Goal: Information Seeking & Learning: Learn about a topic

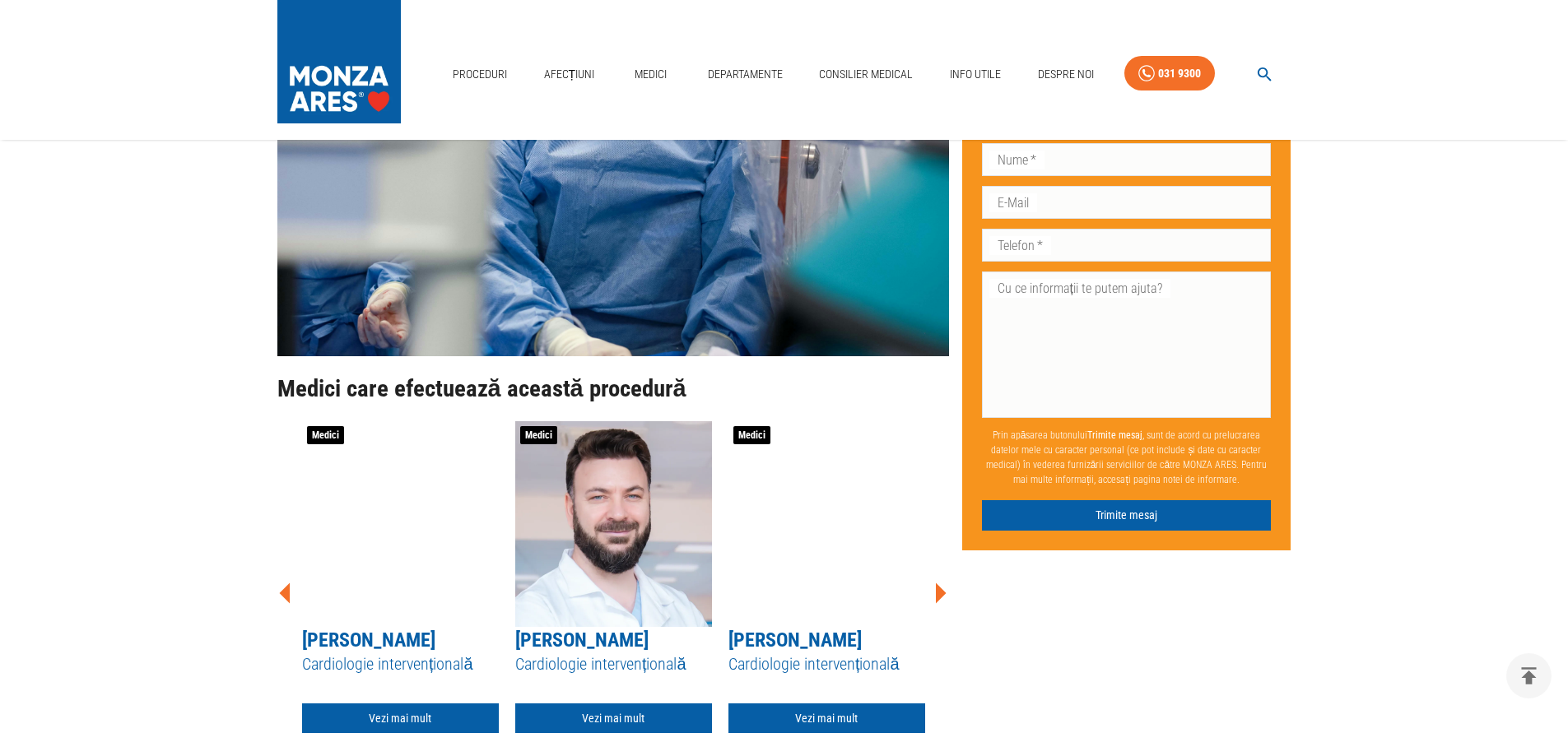
scroll to position [2551, 0]
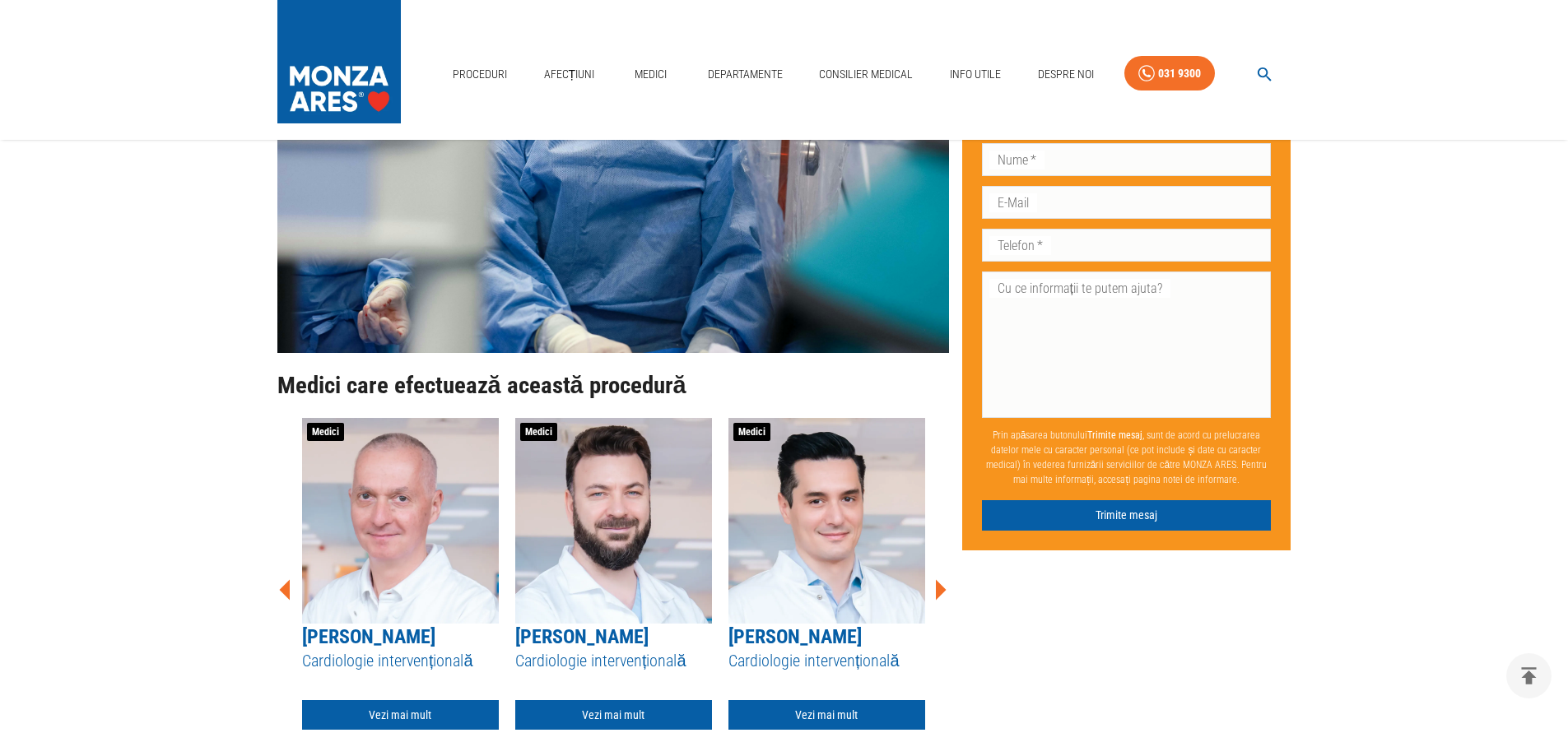
click at [944, 594] on icon at bounding box center [940, 590] width 50 height 50
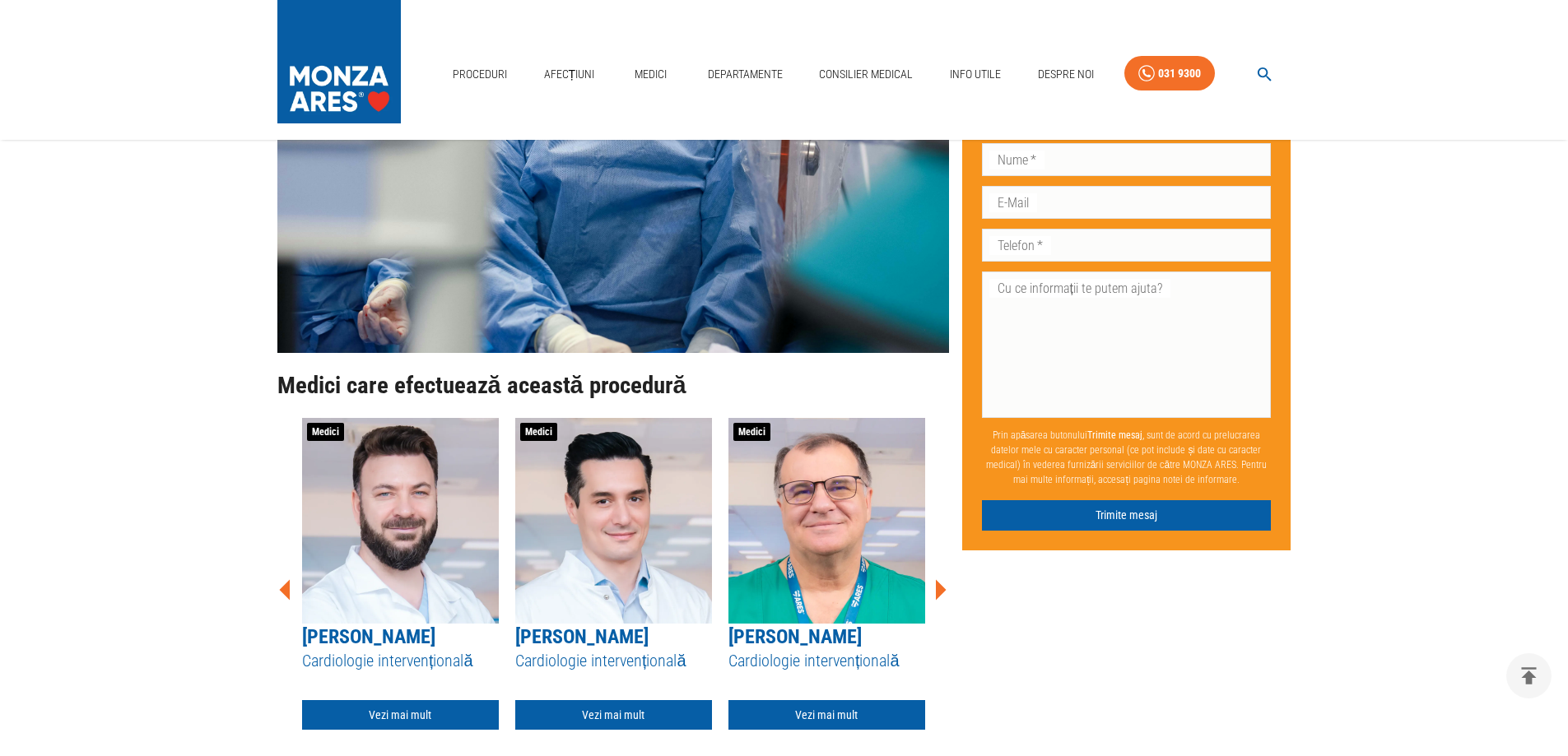
click at [944, 594] on icon at bounding box center [940, 590] width 50 height 50
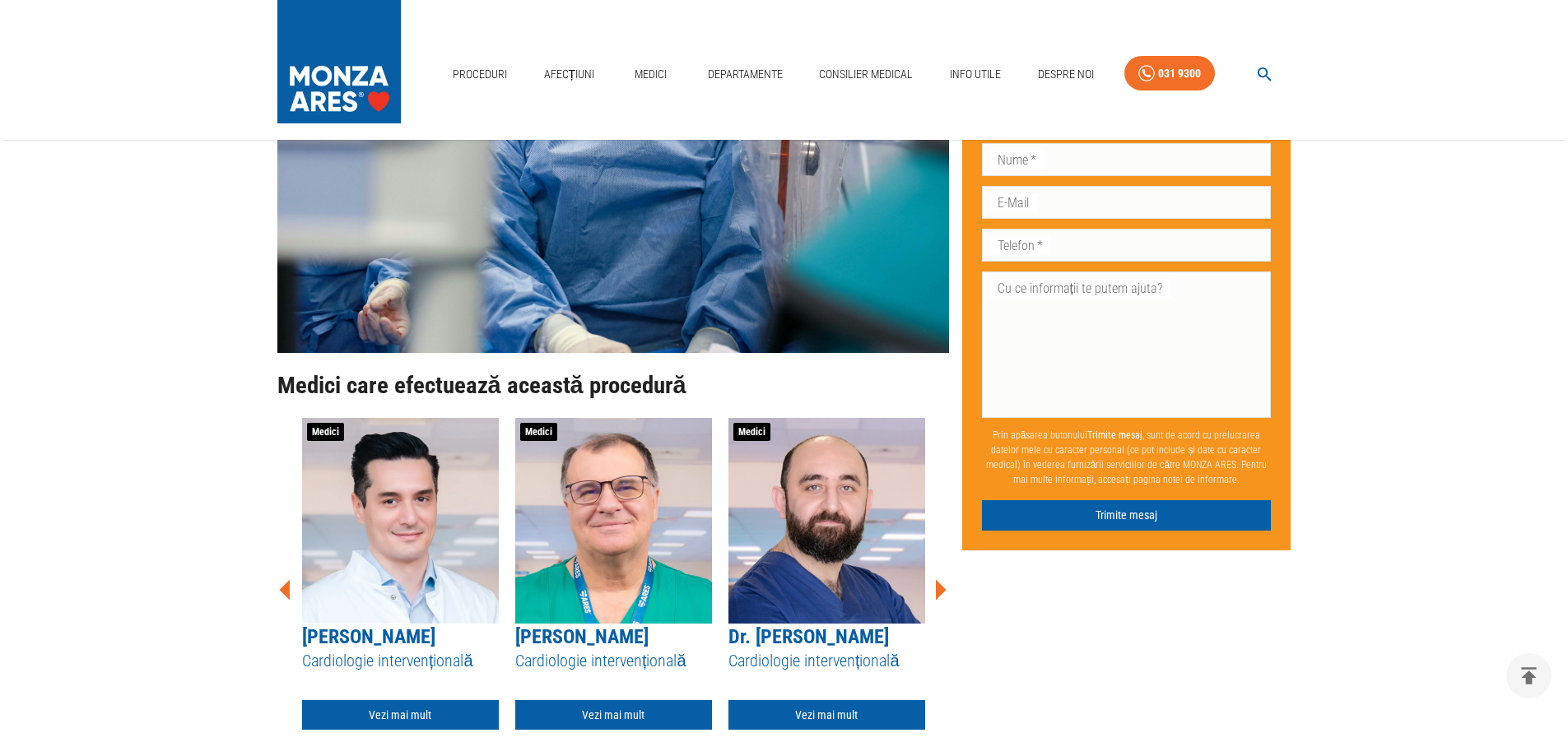
click at [944, 594] on icon at bounding box center [940, 590] width 50 height 50
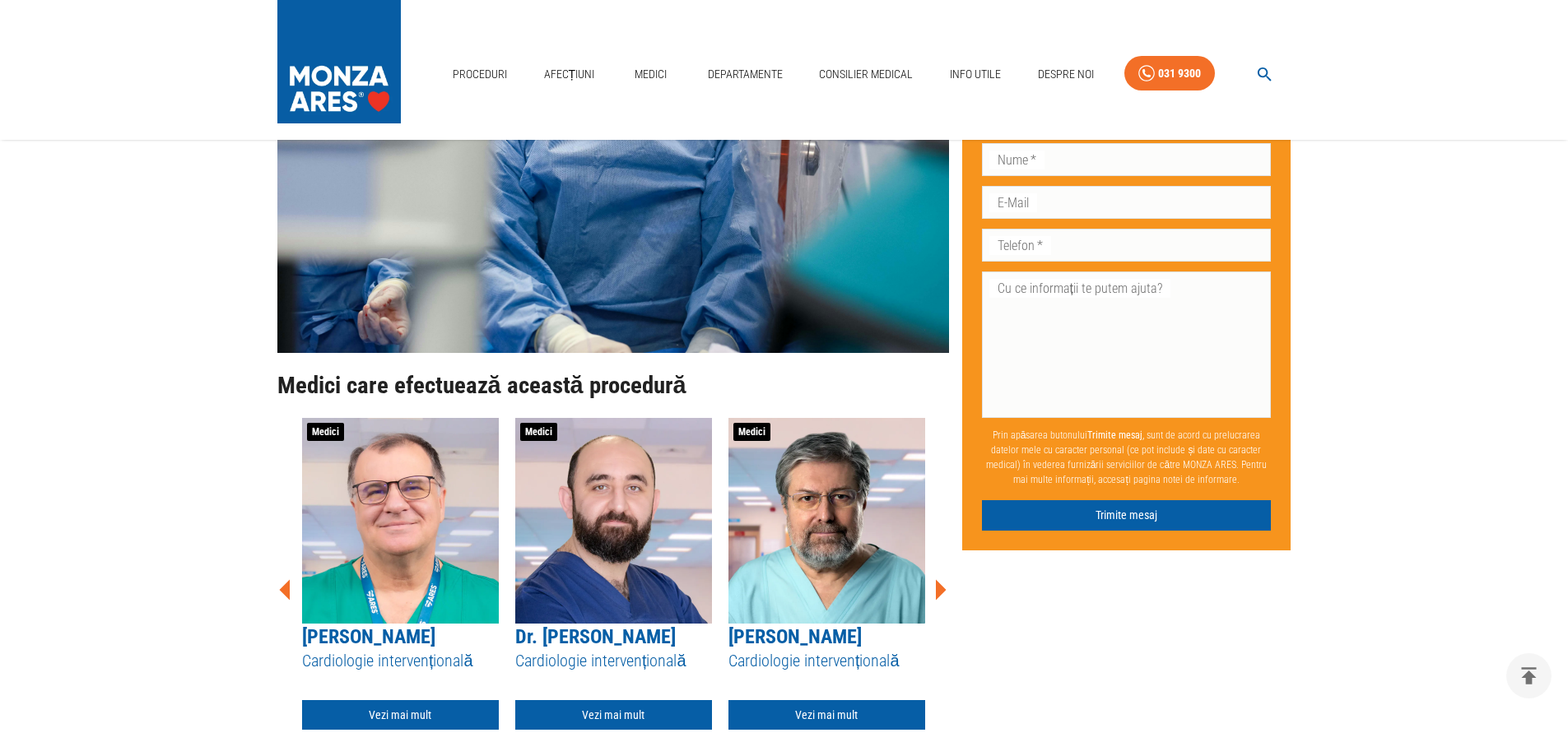
click at [944, 594] on icon at bounding box center [940, 590] width 50 height 50
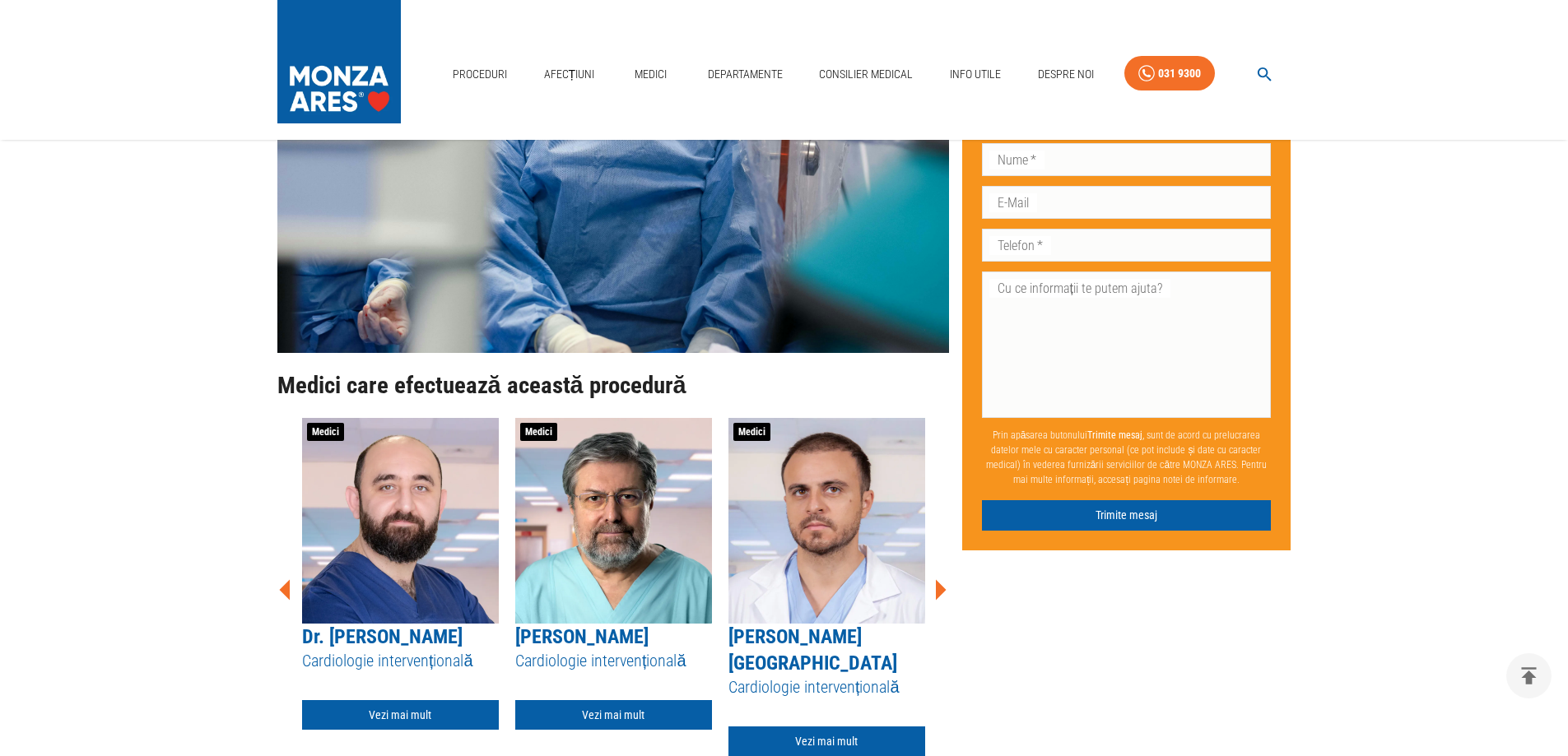
click at [944, 594] on icon at bounding box center [940, 590] width 50 height 50
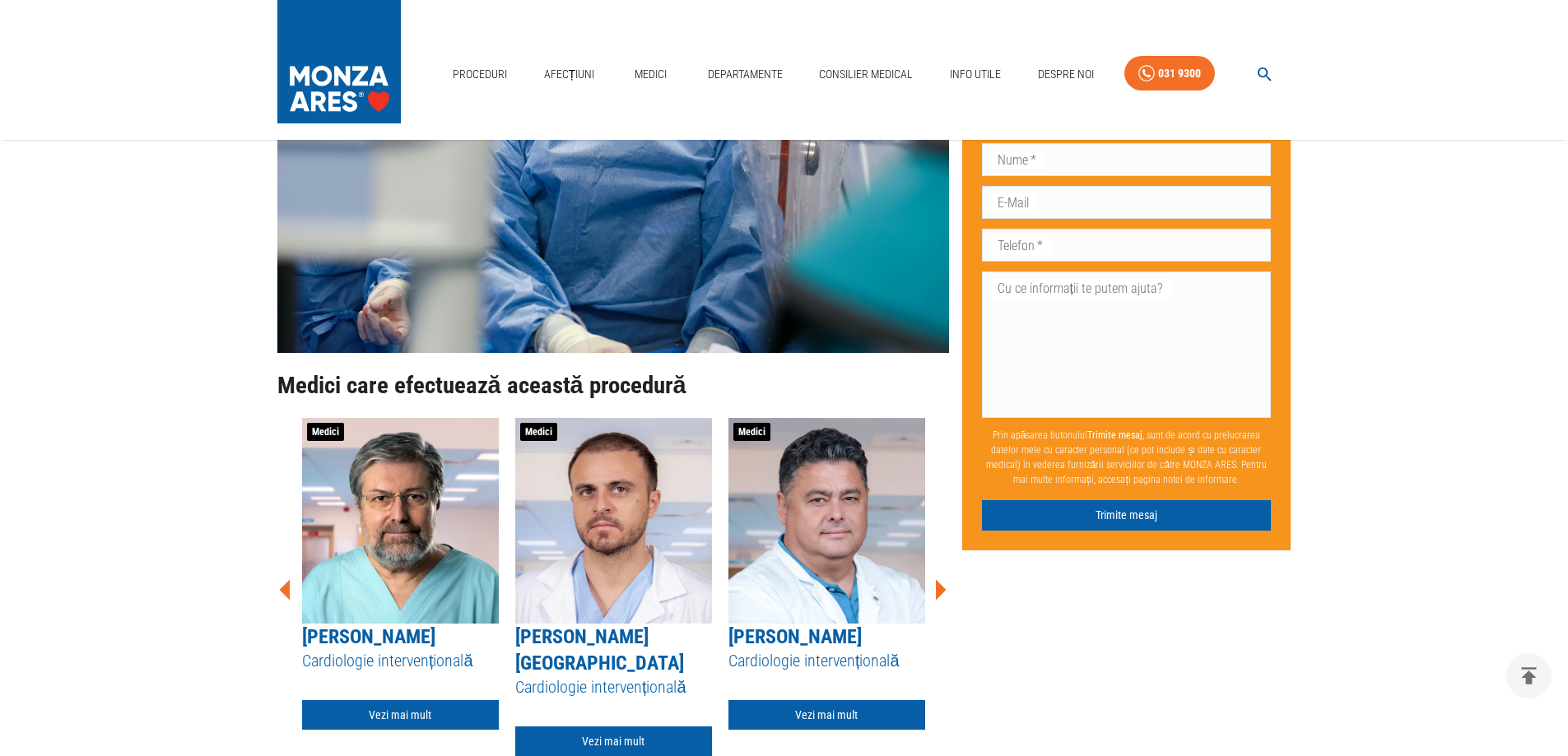
click at [944, 594] on icon at bounding box center [940, 590] width 50 height 50
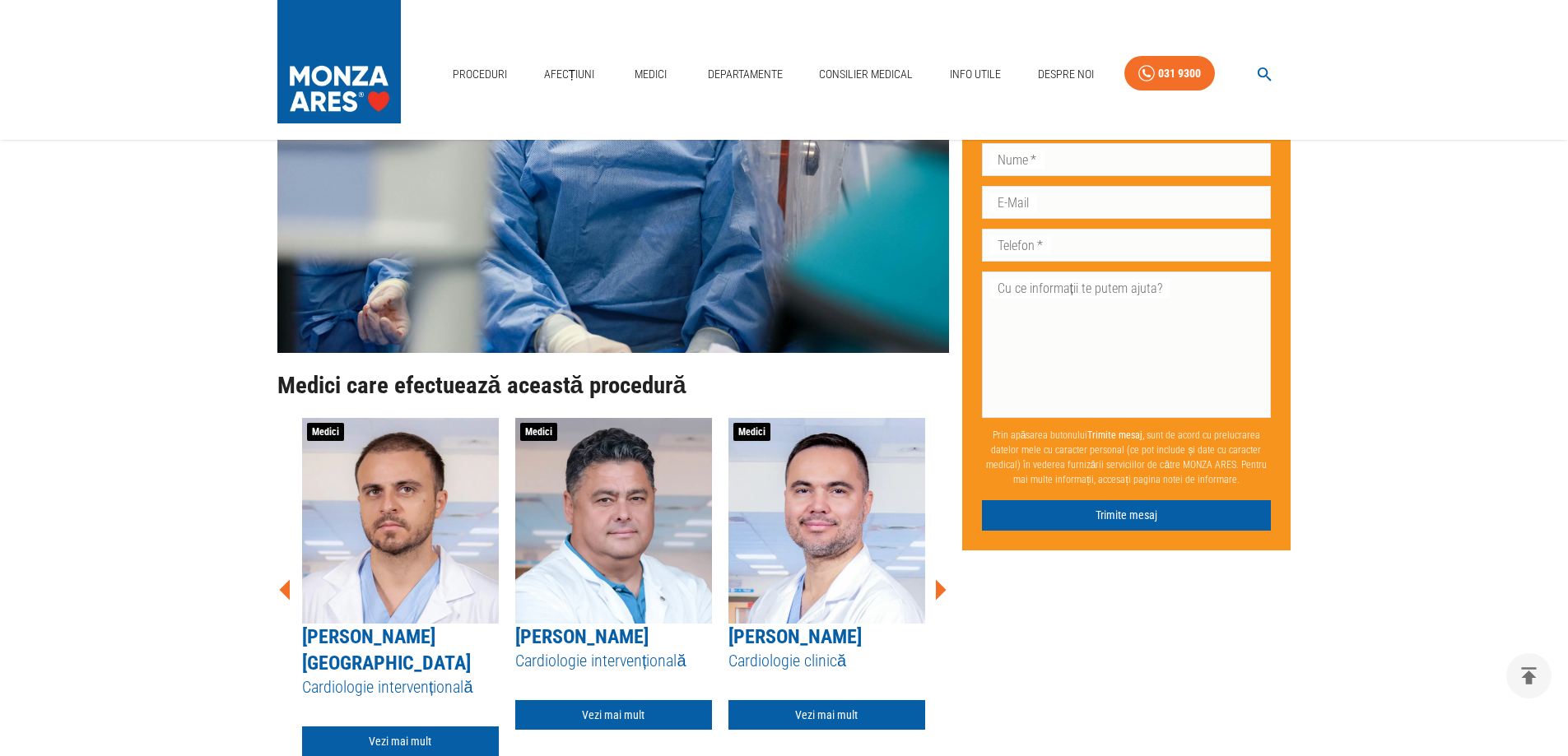
click at [944, 594] on icon at bounding box center [940, 590] width 50 height 50
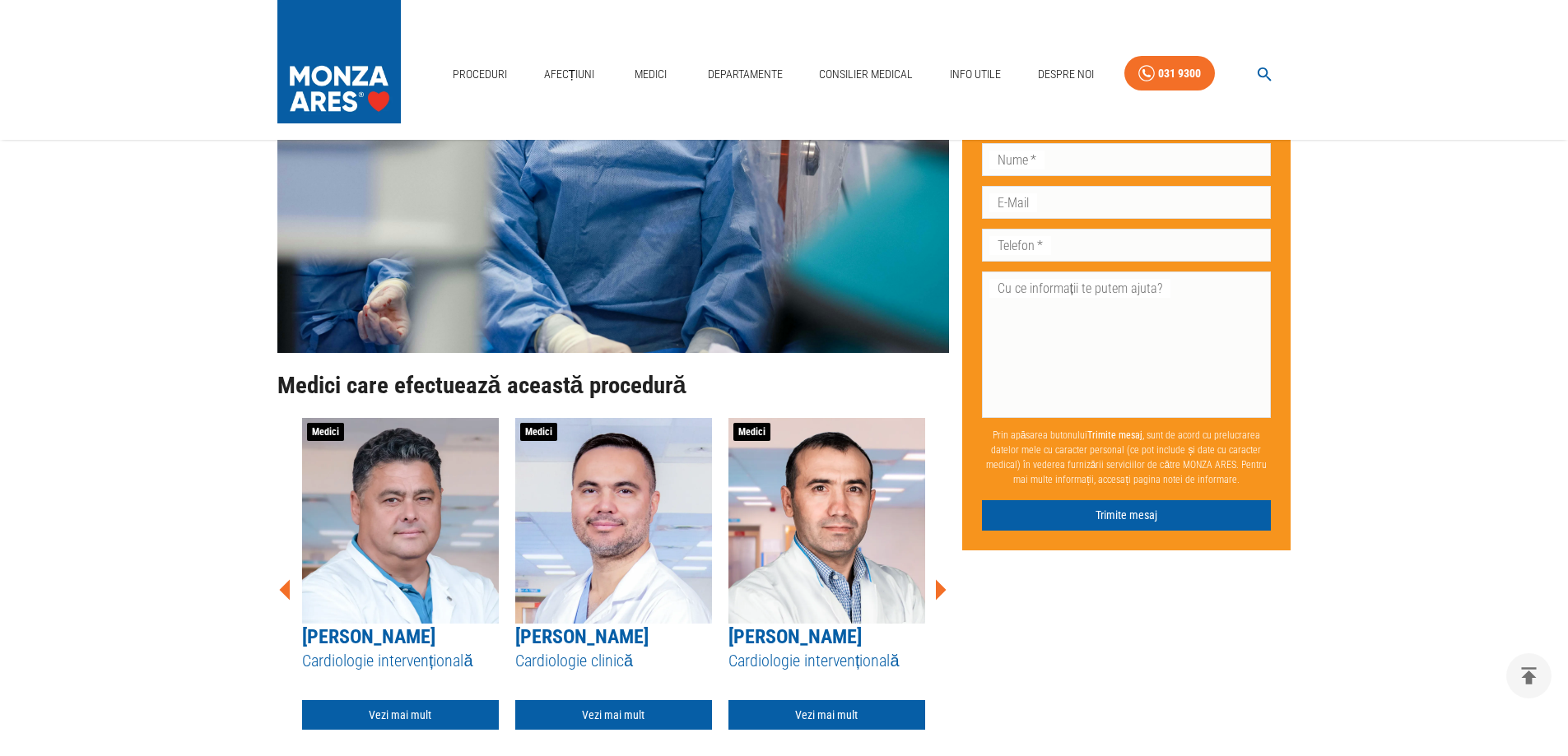
click at [944, 594] on icon at bounding box center [940, 590] width 50 height 50
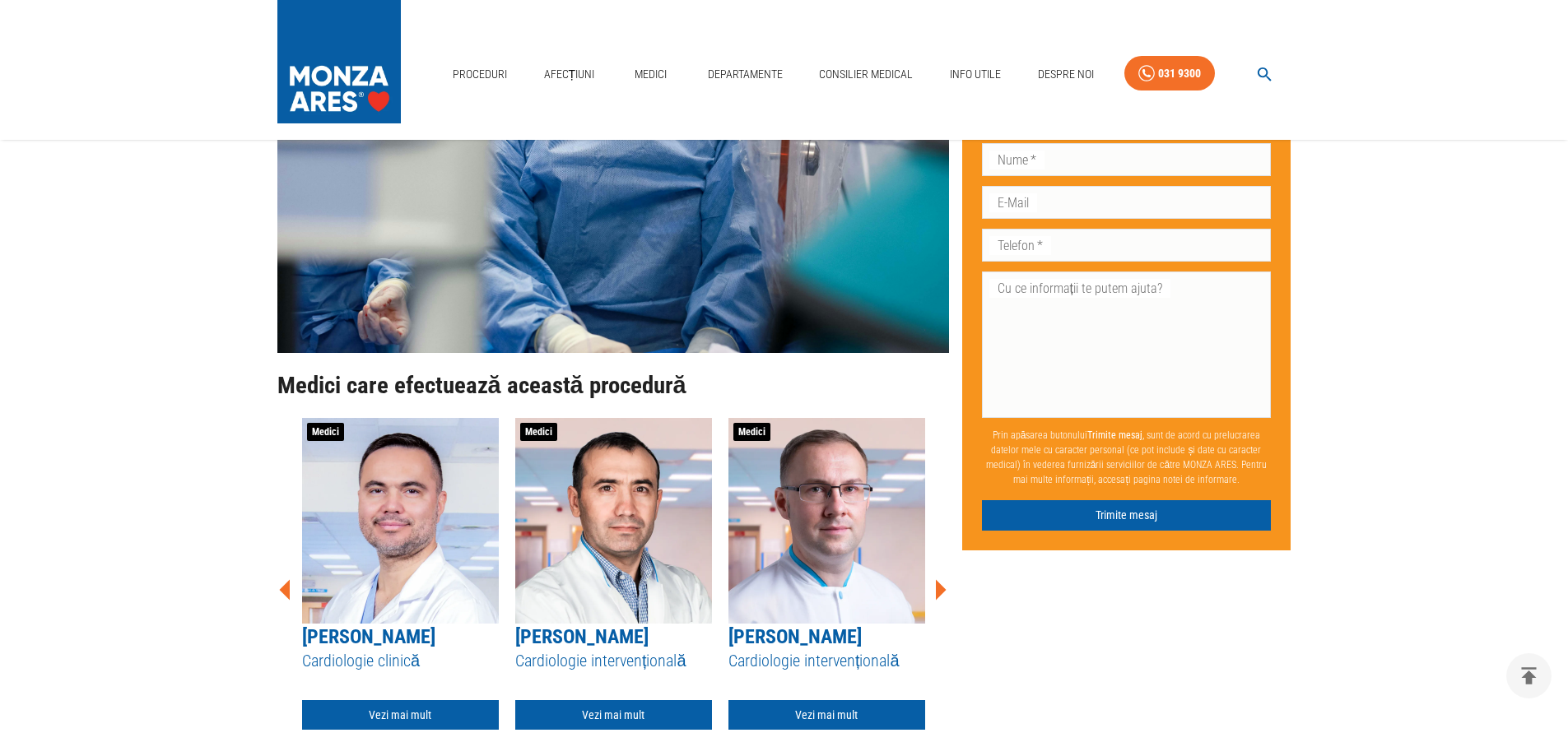
click at [944, 594] on icon at bounding box center [940, 590] width 50 height 50
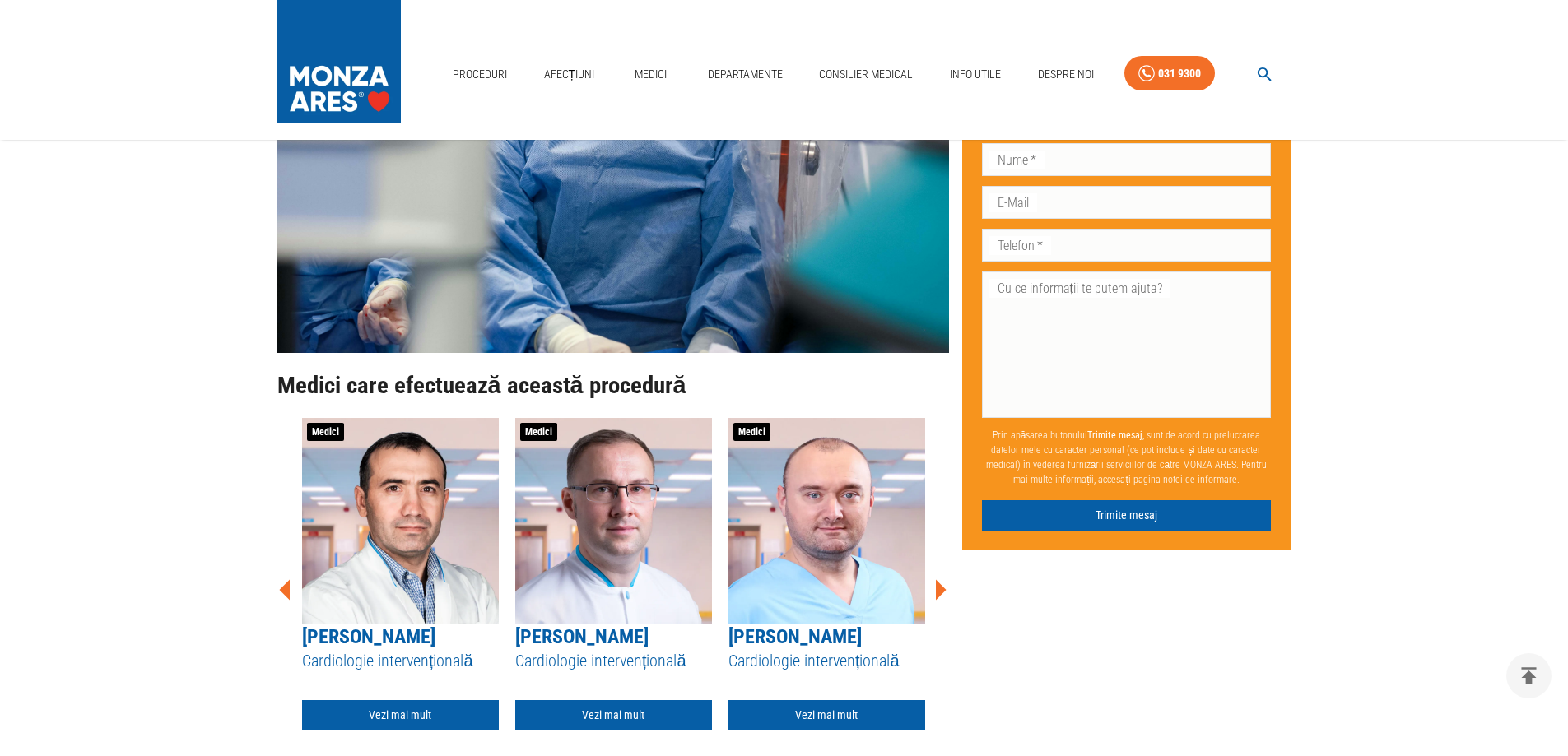
click at [944, 594] on icon at bounding box center [940, 590] width 50 height 50
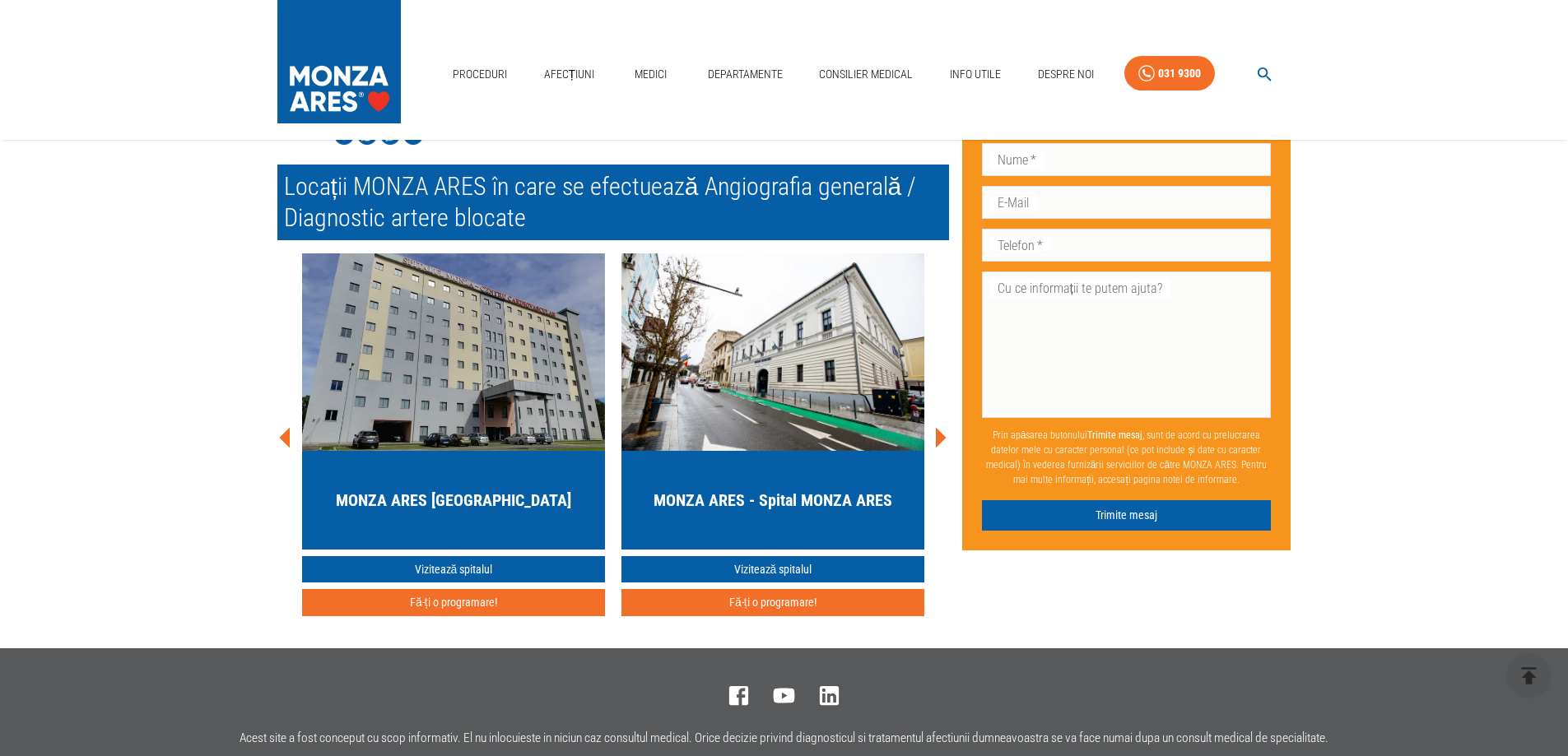
scroll to position [5074, 0]
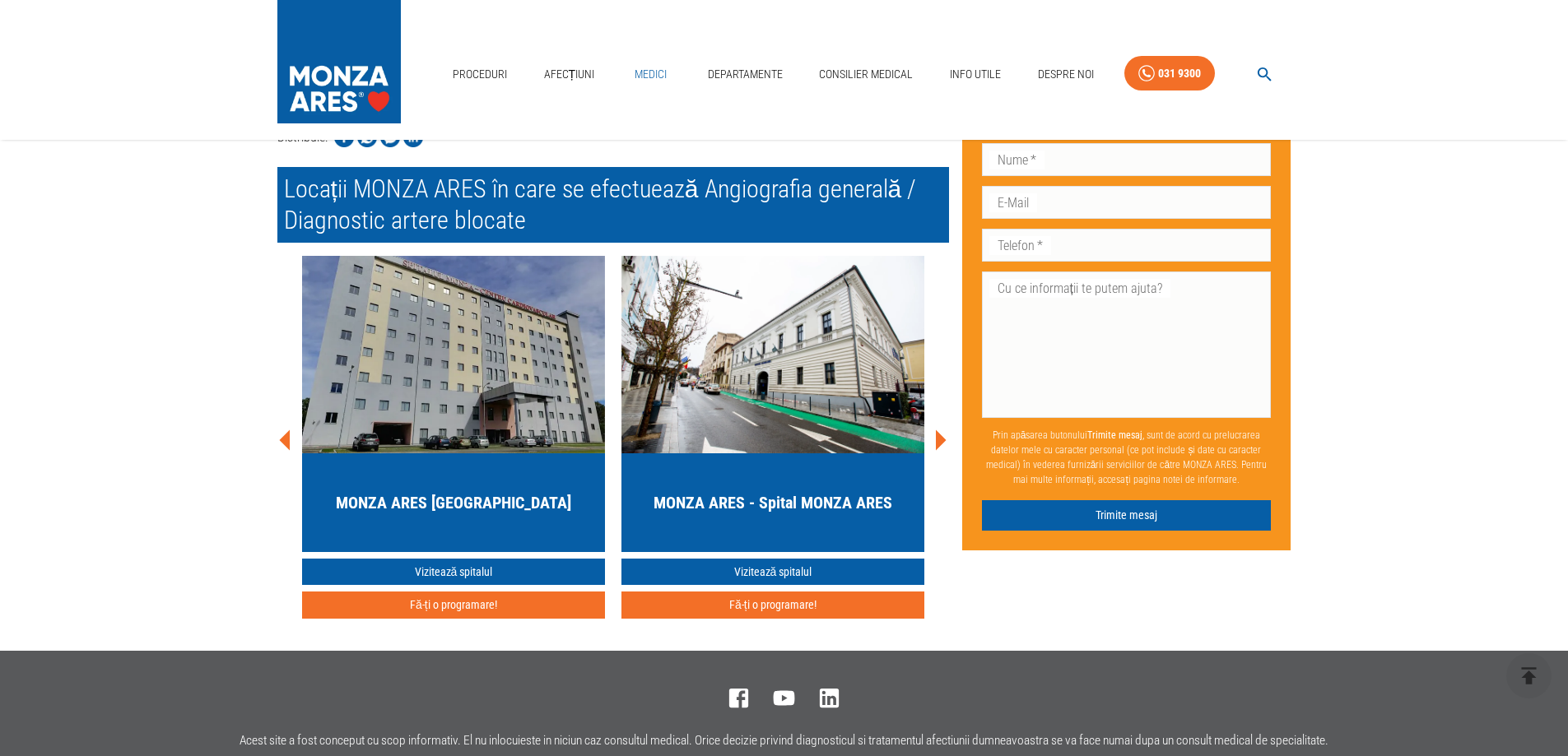
click at [625, 71] on link "Medici" at bounding box center [651, 74] width 53 height 34
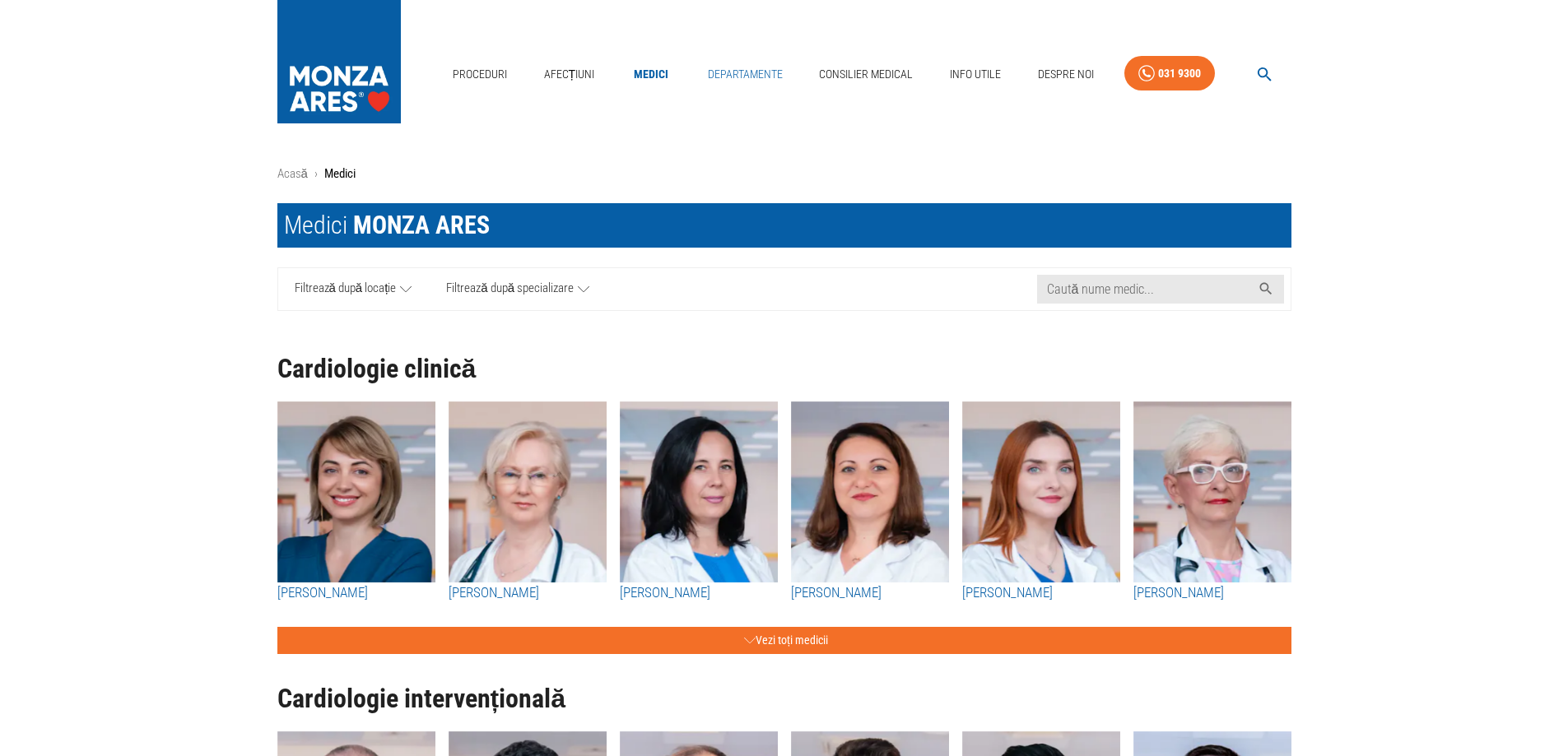
click at [772, 71] on link "Departamente" at bounding box center [745, 74] width 88 height 34
